Goal: Check status: Check status

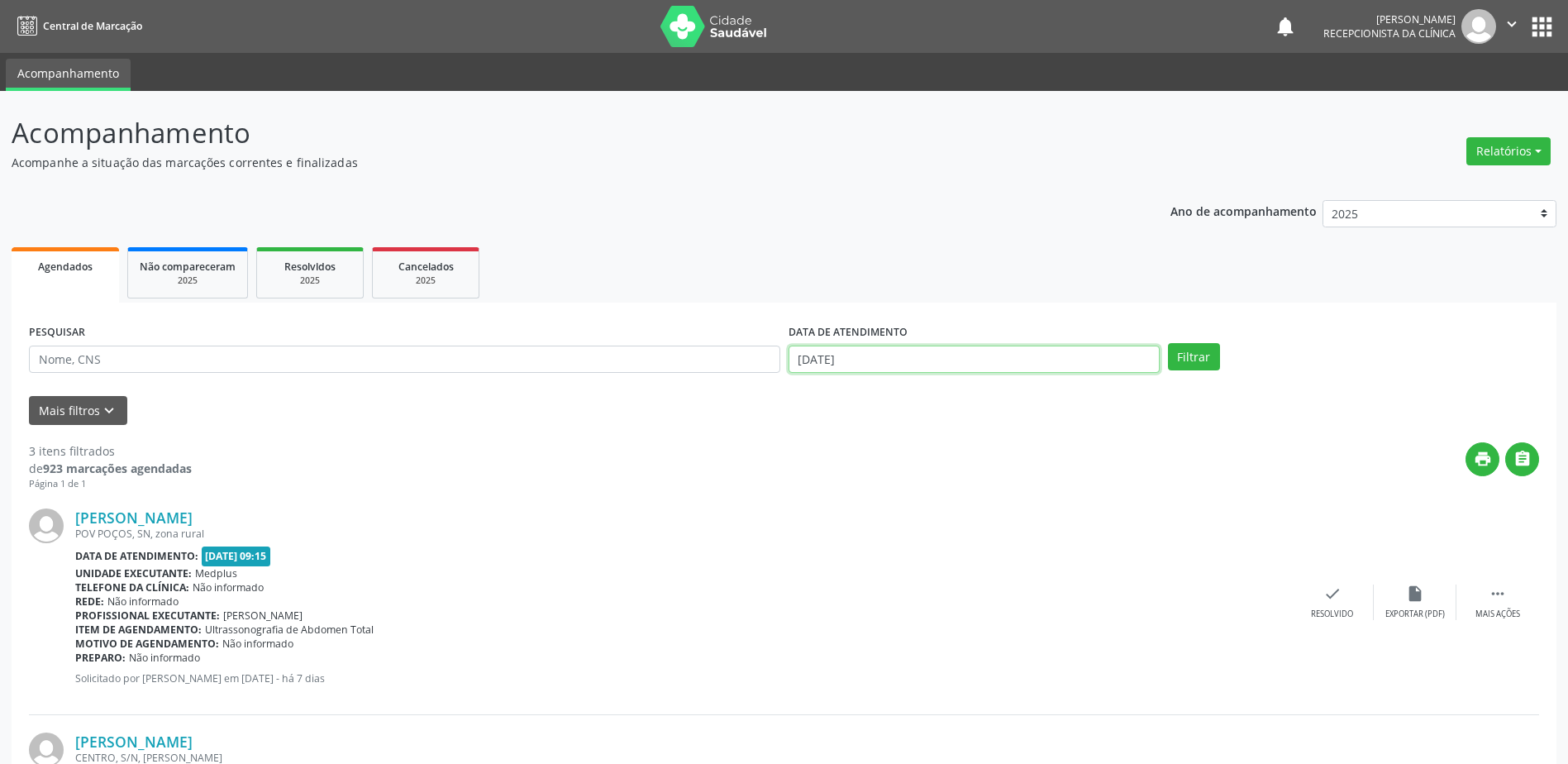
click at [1005, 367] on body "Central de Marcação notifications [PERSON_NAME] Recepcionista da clínica  Conf…" at bounding box center [784, 382] width 1568 height 764
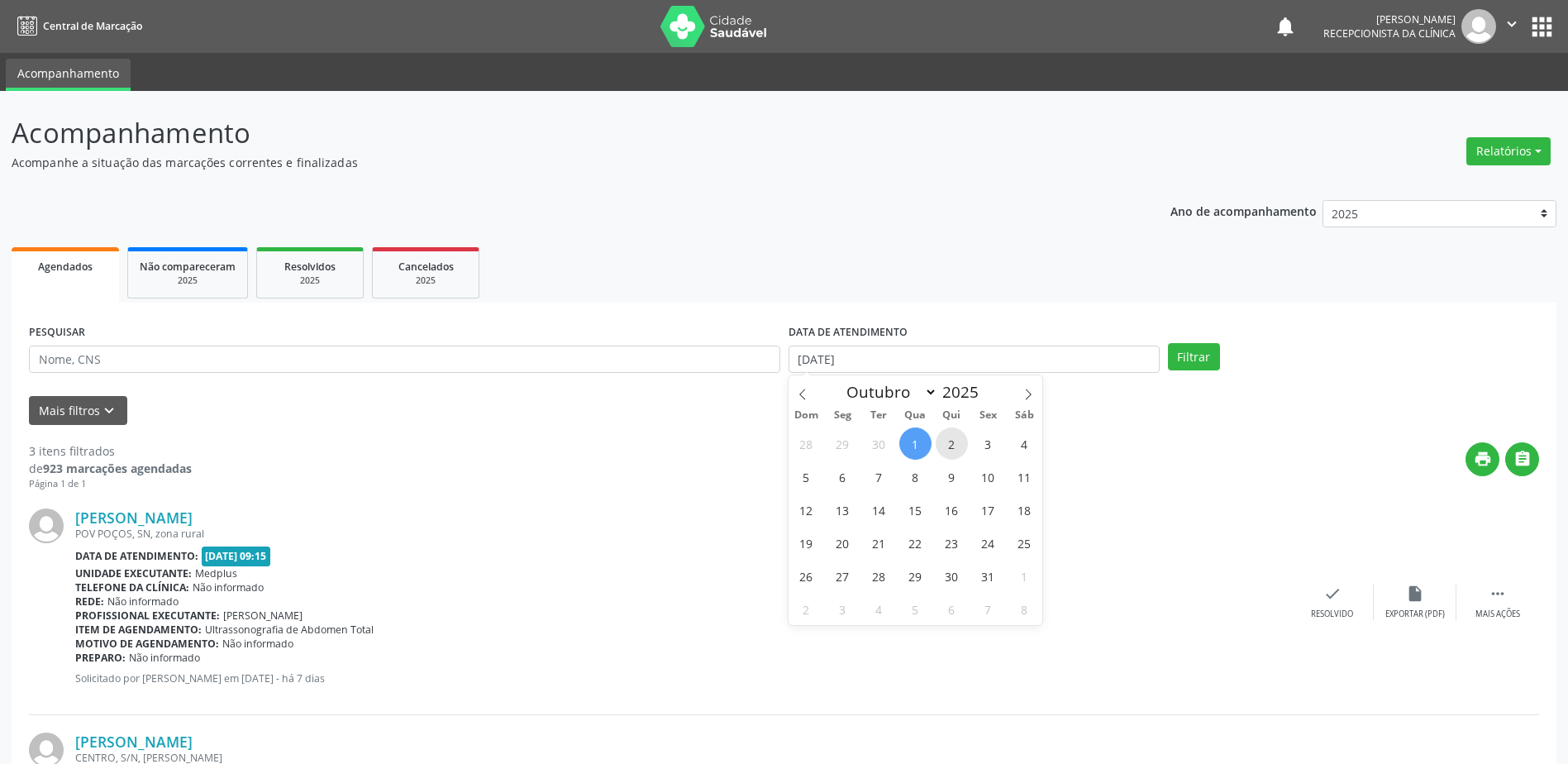
click at [957, 437] on span "2" at bounding box center [951, 444] width 32 height 32
type input "[DATE]"
click at [957, 437] on span "2" at bounding box center [951, 444] width 32 height 32
click at [1205, 360] on button "Filtrar" at bounding box center [1194, 358] width 52 height 28
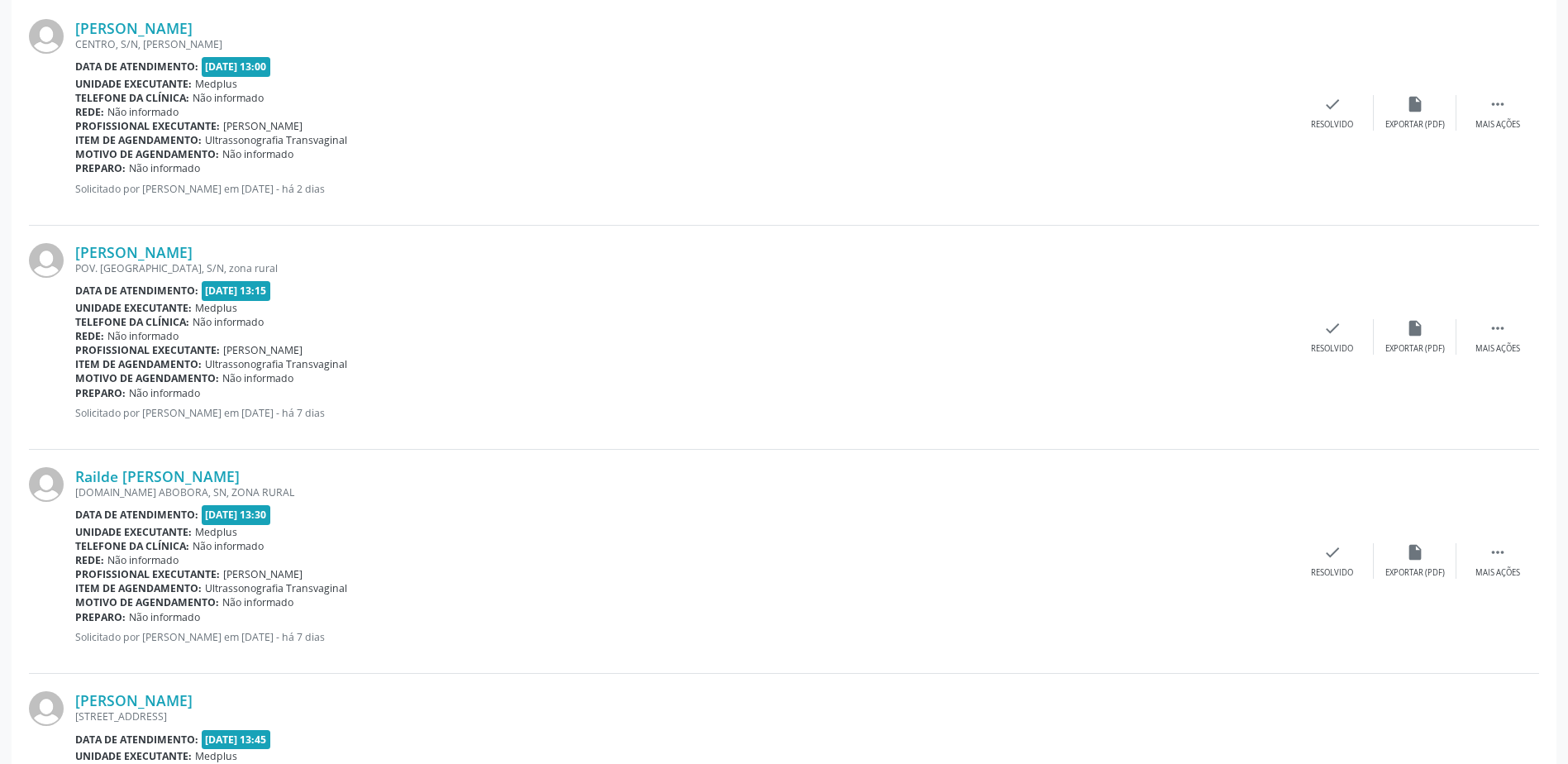
scroll to position [496, 0]
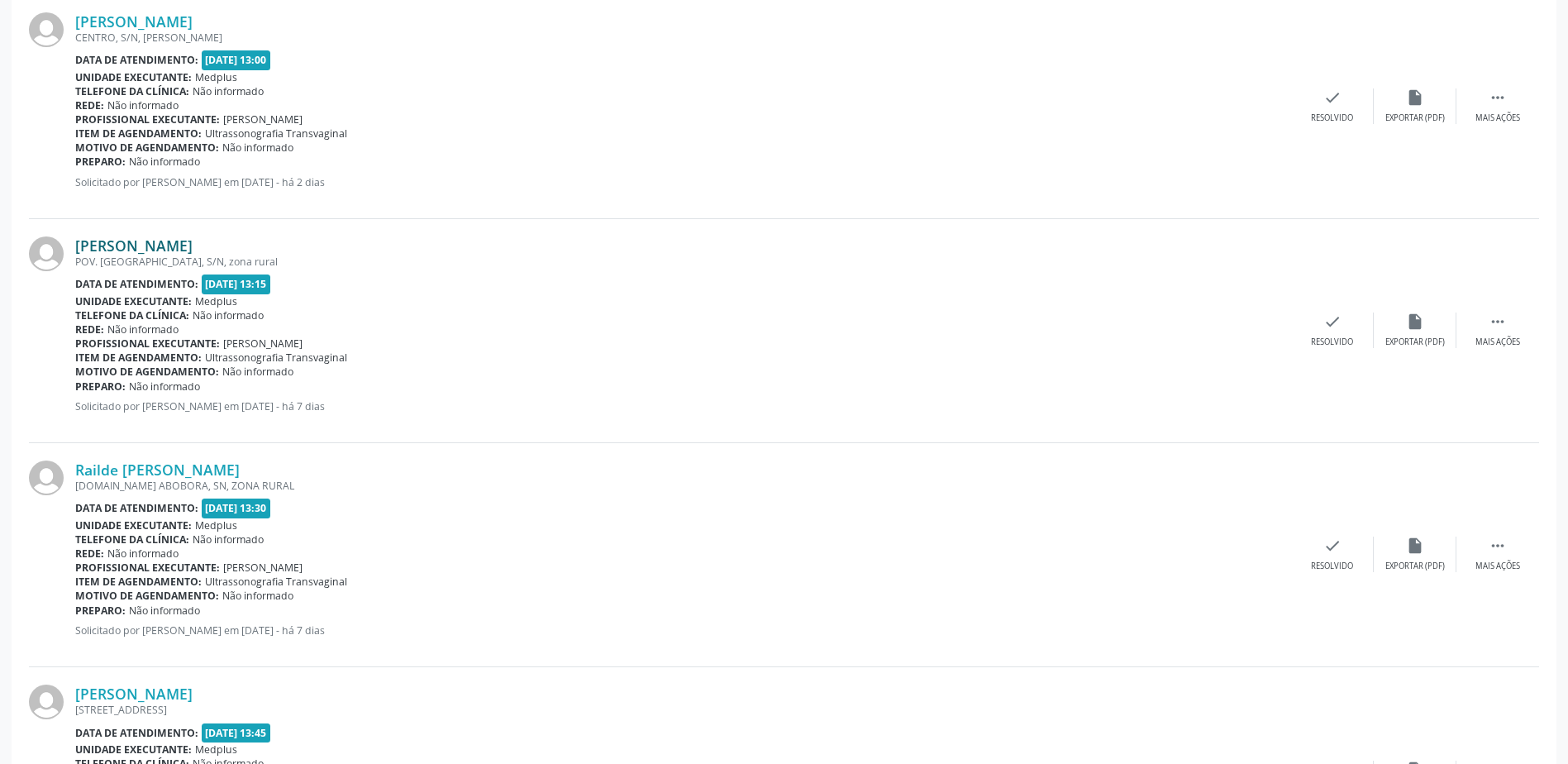
click at [138, 251] on link "[PERSON_NAME]" at bounding box center [134, 245] width 118 height 19
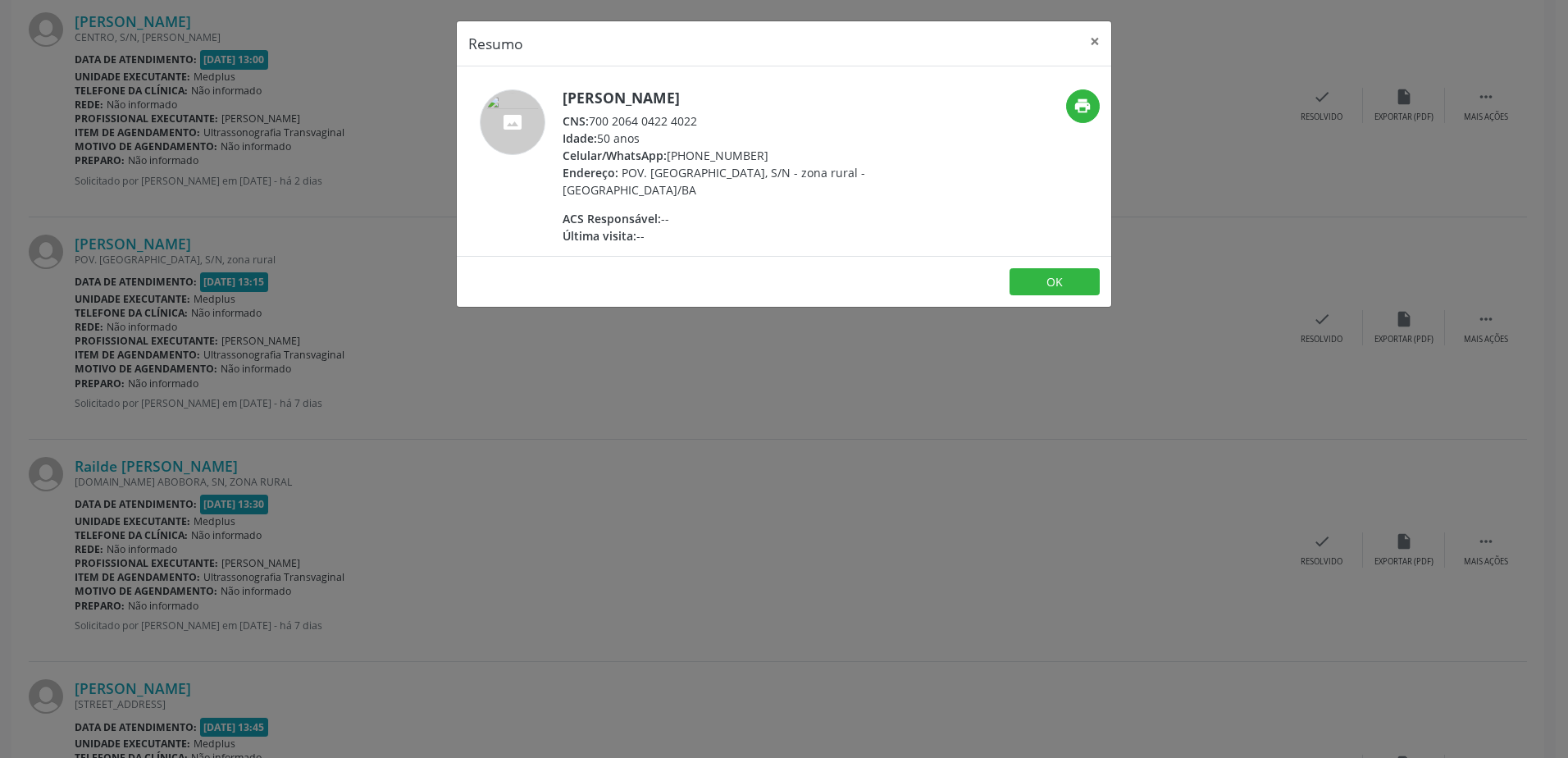
click at [701, 421] on div "Resumo × [PERSON_NAME] CNS: 700 2064 0422 4022 Idade: 50 anos Celular/WhatsApp:…" at bounding box center [784, 379] width 1568 height 758
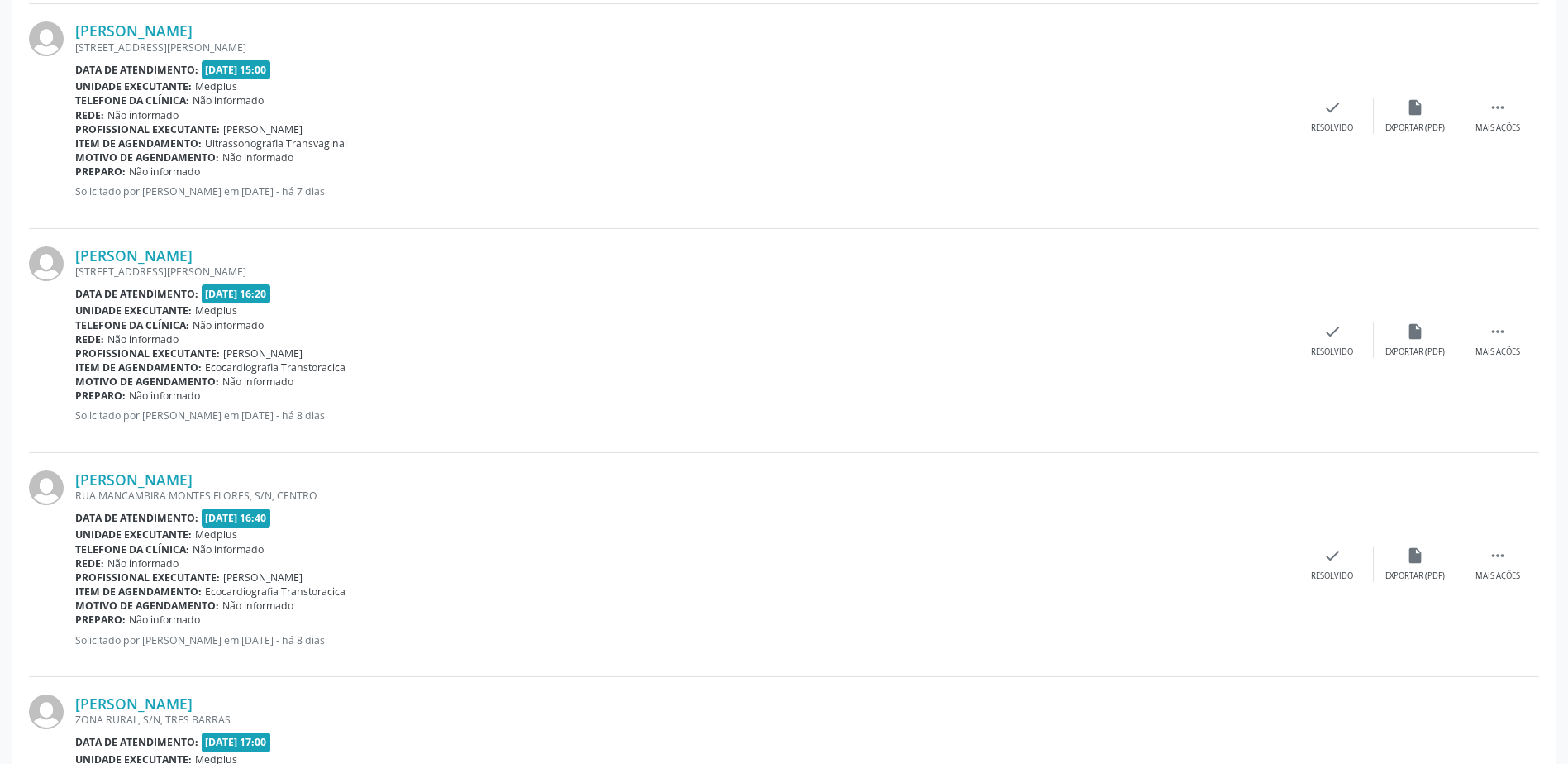
scroll to position [2445, 0]
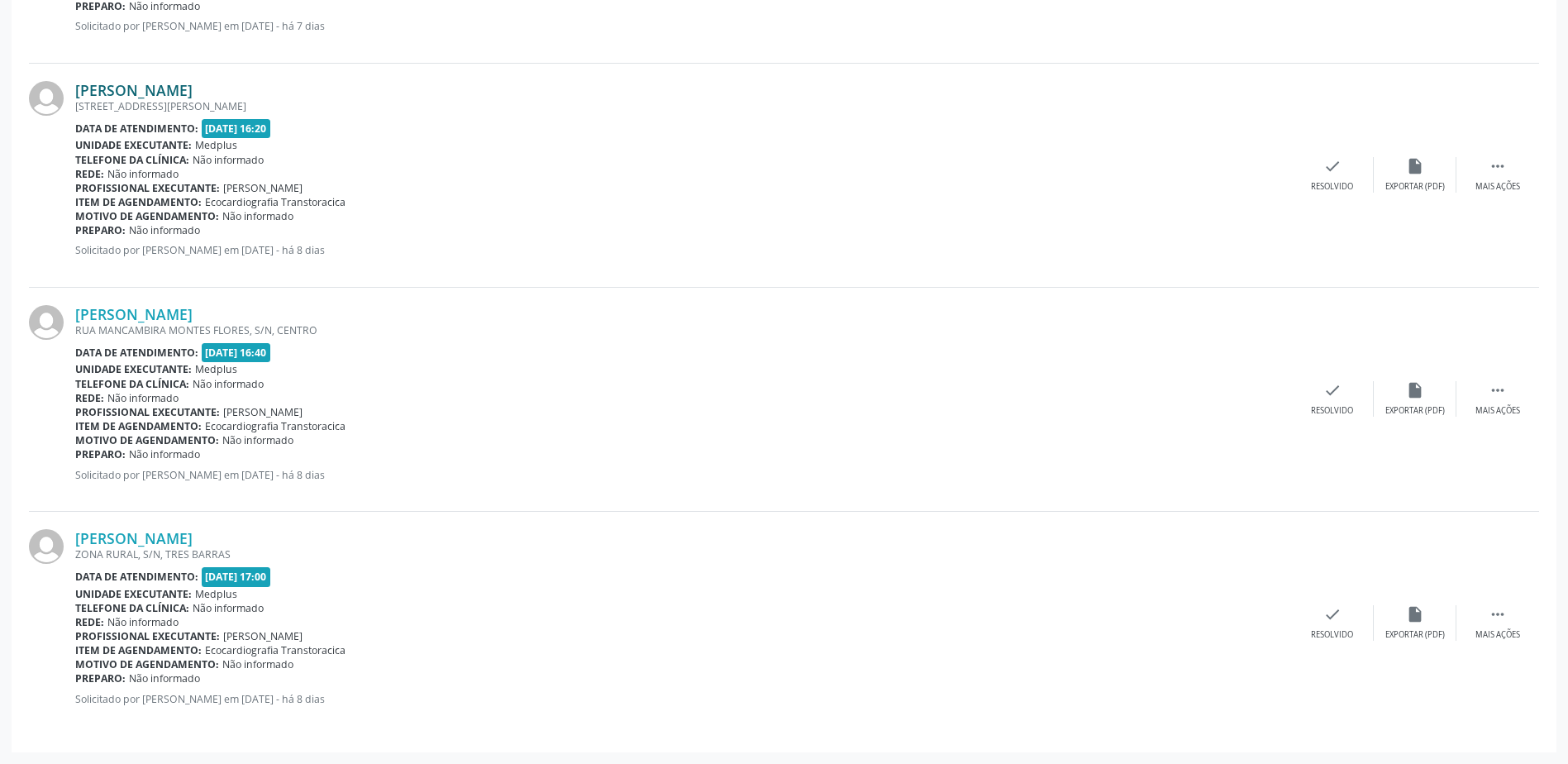
click at [164, 89] on link "[PERSON_NAME]" at bounding box center [134, 90] width 118 height 19
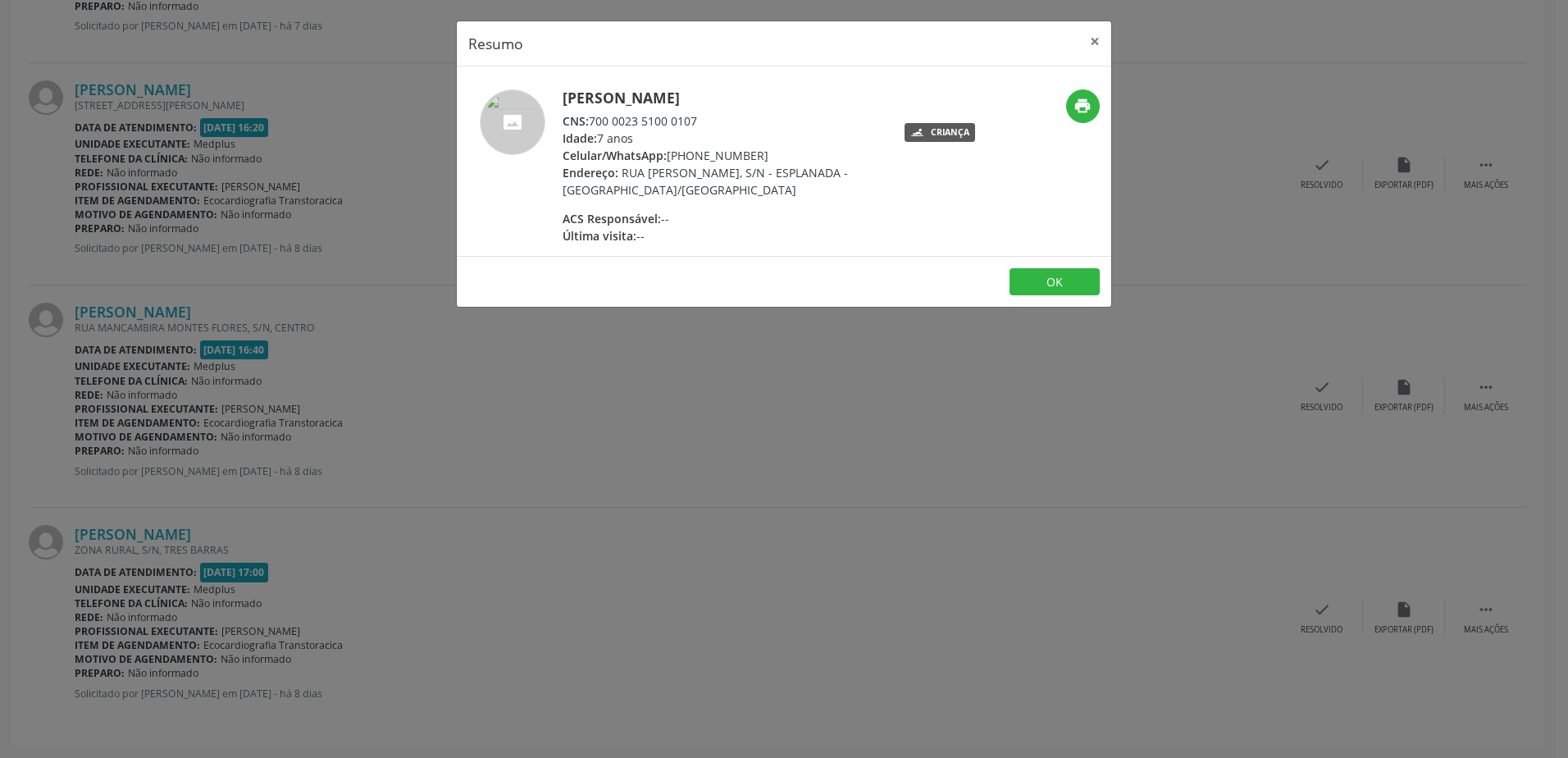
click at [570, 321] on div "Resumo × [PERSON_NAME] CNS: 700 0023 5100 0107 Idade: 7 anos Celular/WhatsApp: …" at bounding box center [784, 379] width 1568 height 758
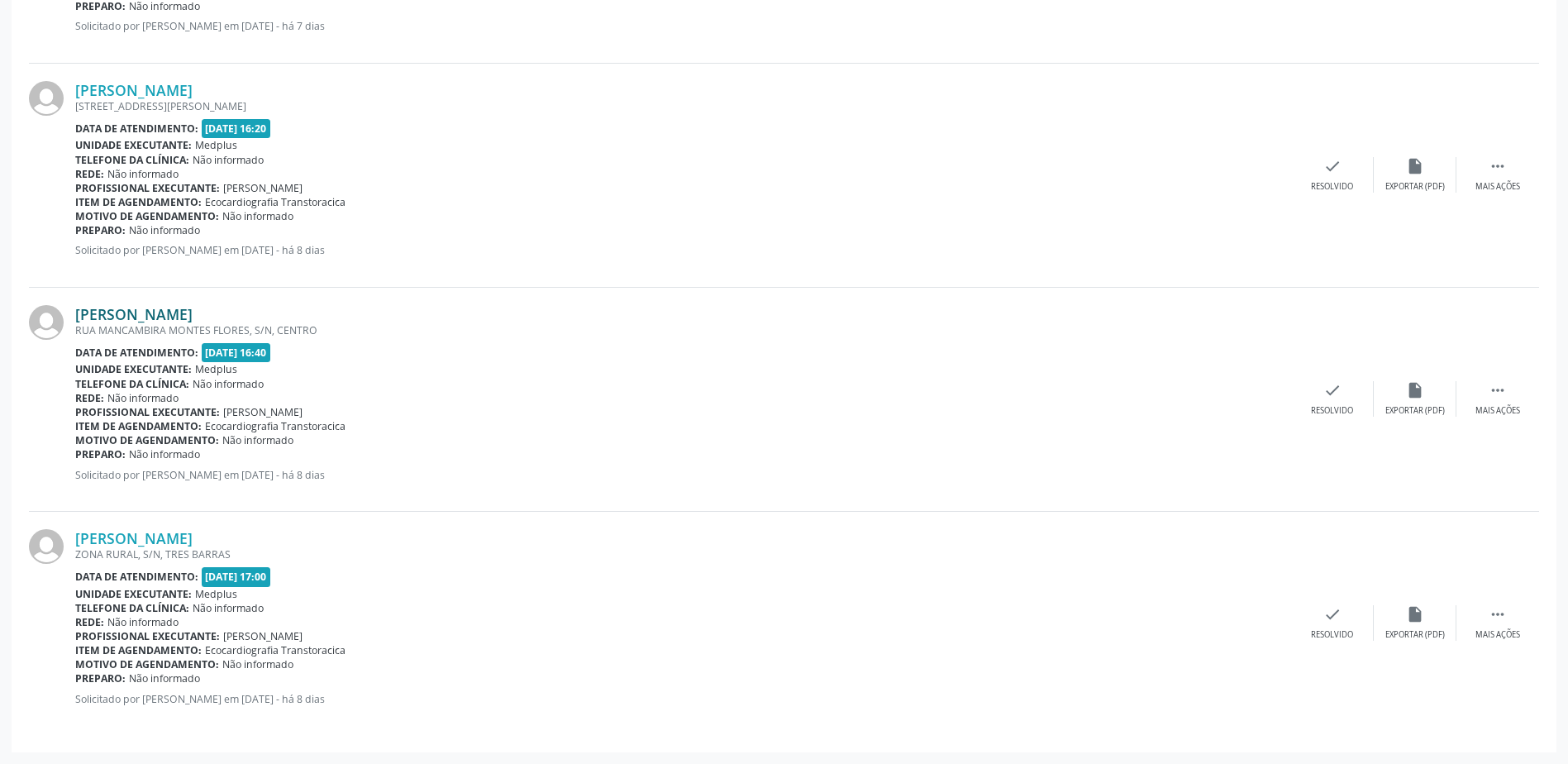
click at [193, 313] on link "[PERSON_NAME]" at bounding box center [134, 314] width 118 height 19
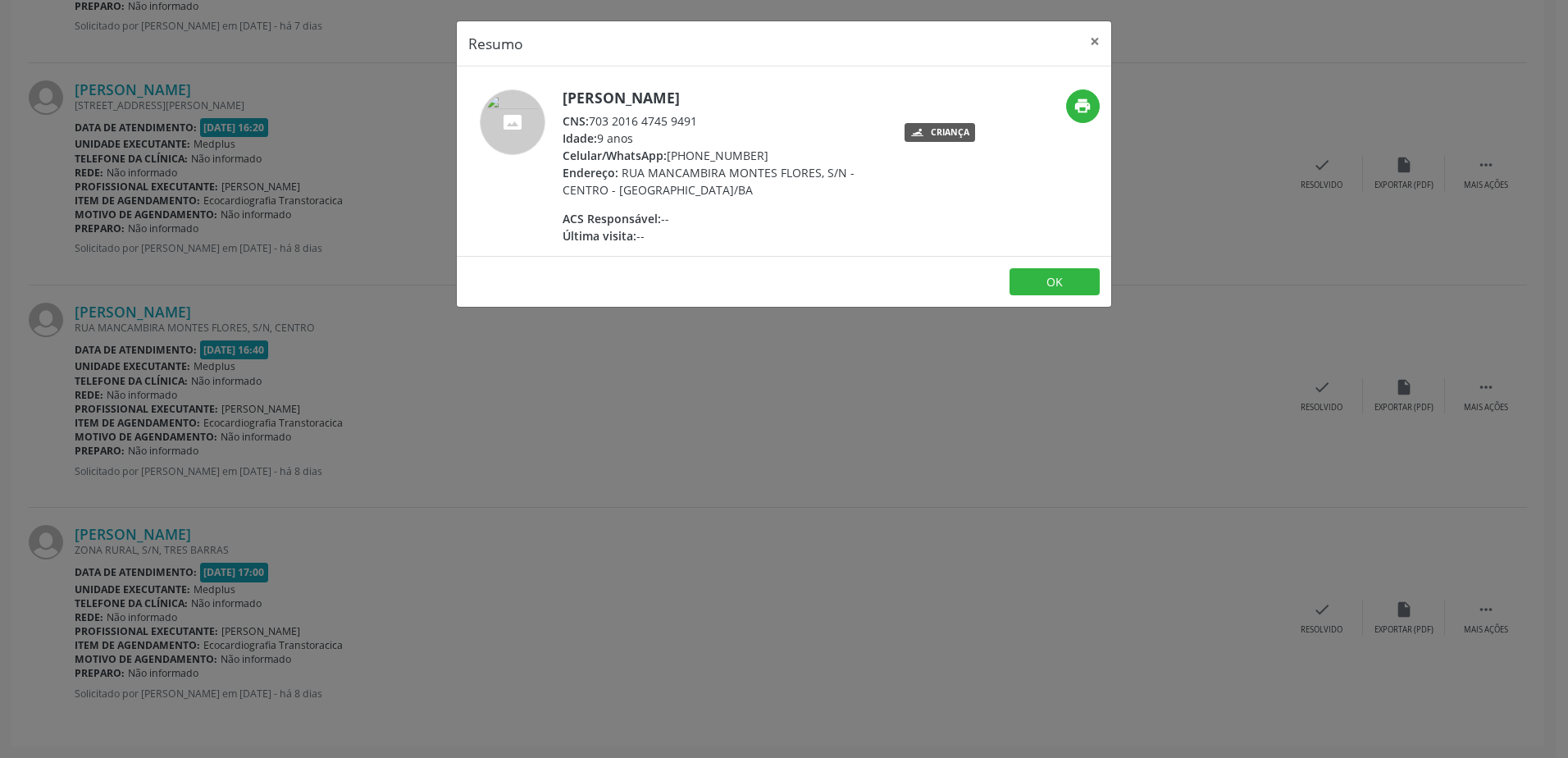
click at [406, 358] on div "Resumo × [PERSON_NAME] CNS: 703 2016 4745 9491 Idade: 9 anos Celular/WhatsApp: …" at bounding box center [784, 379] width 1568 height 758
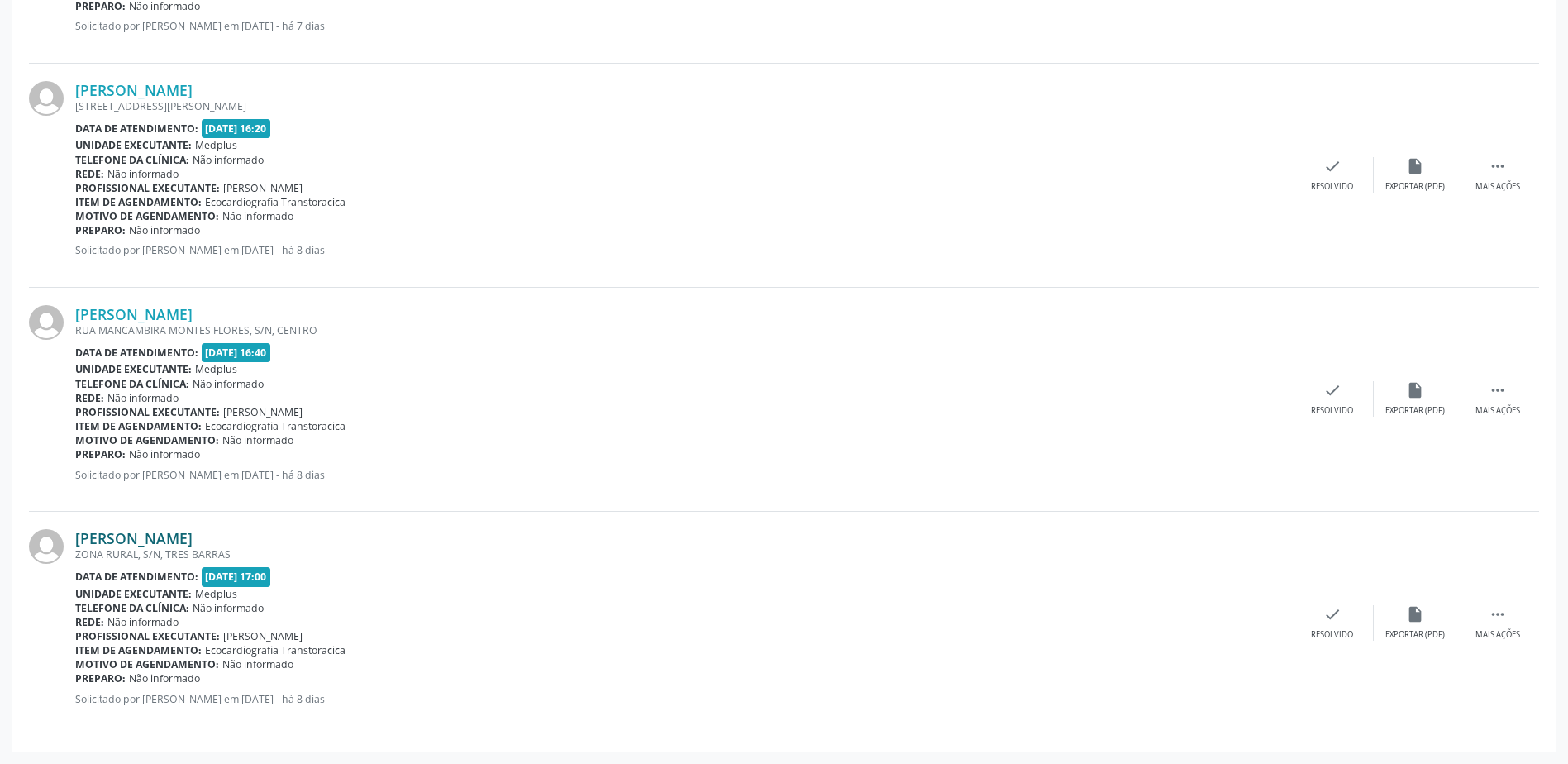
click at [193, 536] on link "[PERSON_NAME]" at bounding box center [134, 538] width 118 height 19
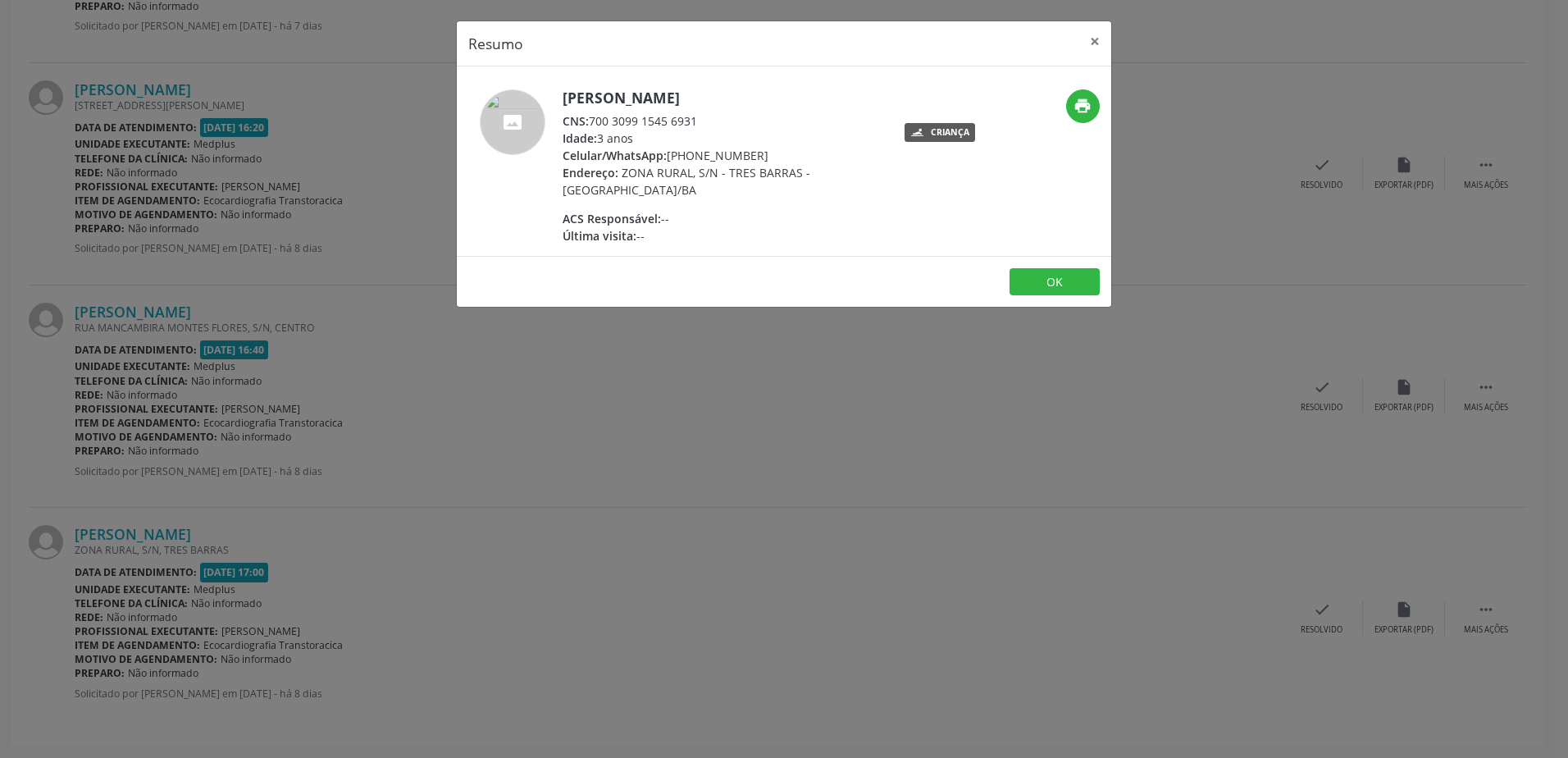
click at [701, 496] on div "Resumo × [PERSON_NAME] CNS: 700 3099 1545 6931 Idade: 3 anos Celular/WhatsApp: …" at bounding box center [784, 379] width 1568 height 758
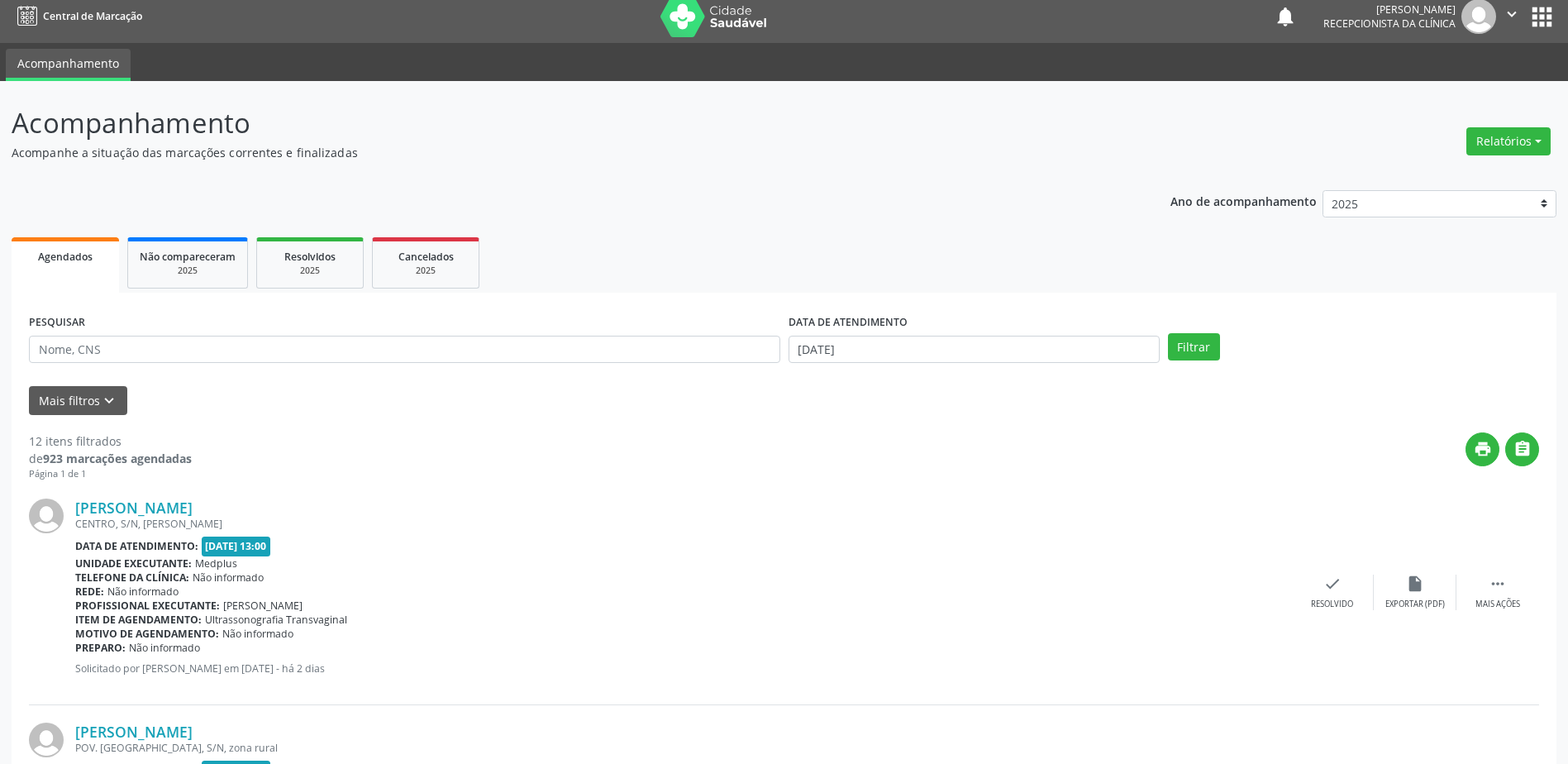
scroll to position [0, 0]
